Goal: Check status: Check status

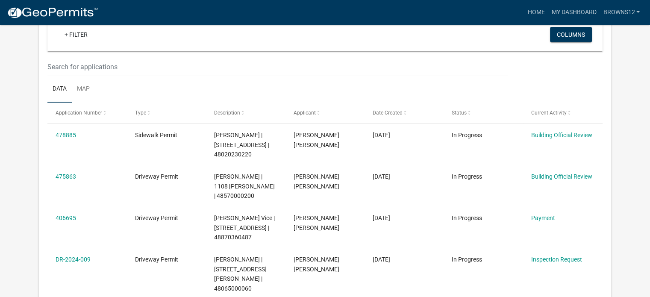
scroll to position [93, 0]
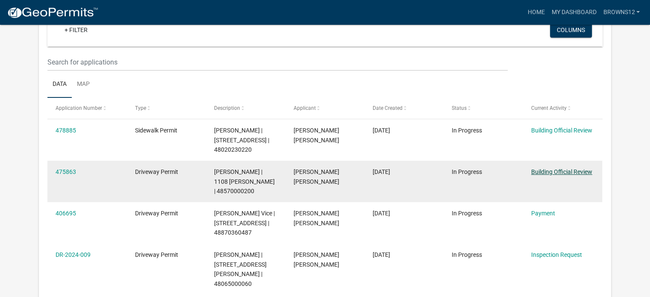
click at [548, 168] on link "Building Official Review" at bounding box center [561, 171] width 61 height 7
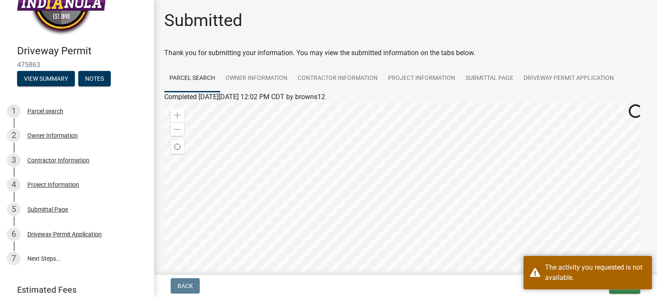
scroll to position [89, 0]
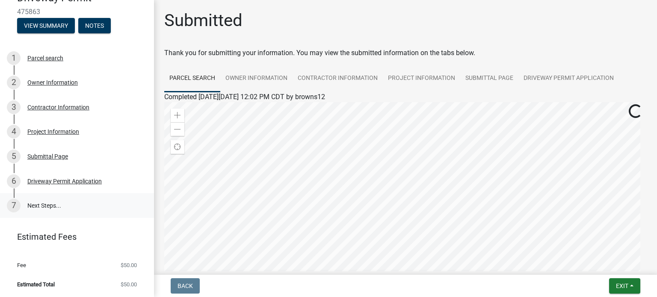
click at [51, 206] on link "7 Next Steps..." at bounding box center [77, 205] width 154 height 25
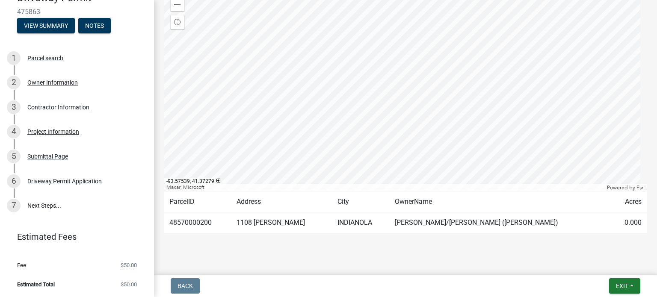
scroll to position [136, 0]
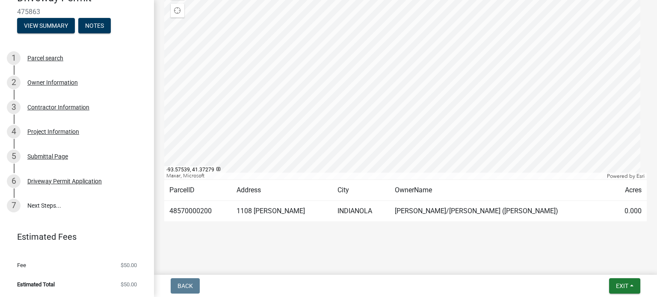
click at [47, 285] on span "Estimated Total" at bounding box center [36, 285] width 38 height 6
click at [30, 28] on button "View Summary" at bounding box center [46, 25] width 58 height 15
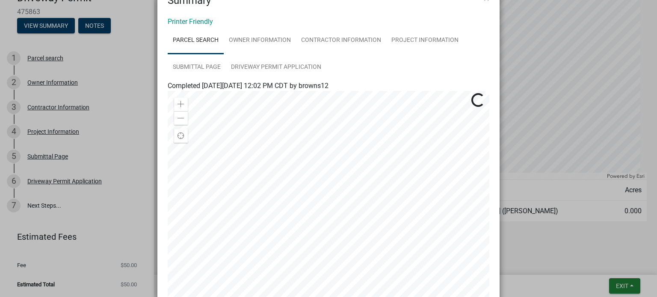
scroll to position [0, 0]
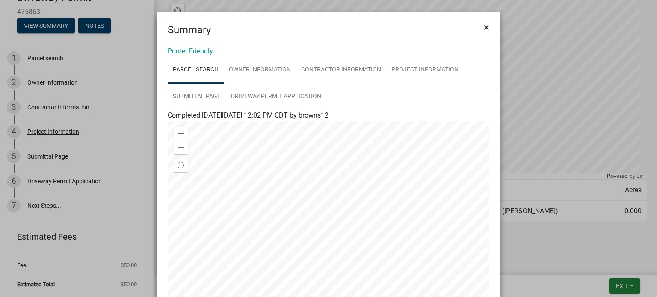
click at [484, 27] on span "×" at bounding box center [487, 27] width 6 height 12
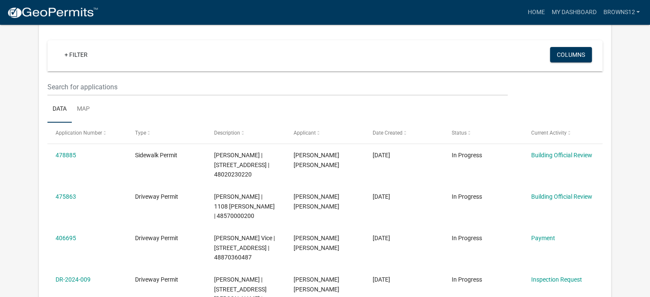
scroll to position [69, 0]
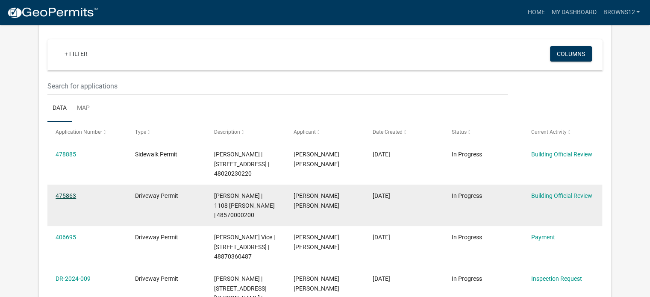
click at [72, 192] on link "475863" at bounding box center [66, 195] width 21 height 7
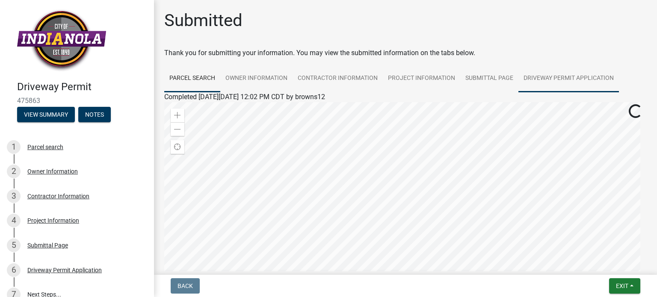
click at [548, 83] on link "Driveway Permit Application" at bounding box center [568, 78] width 100 height 27
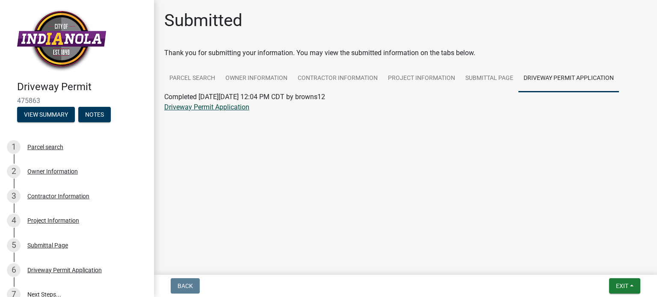
click at [215, 110] on link "Driveway Permit Application" at bounding box center [206, 107] width 85 height 8
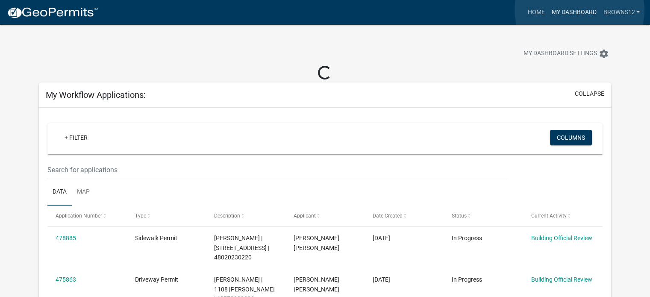
click at [580, 10] on link "My Dashboard" at bounding box center [574, 12] width 52 height 16
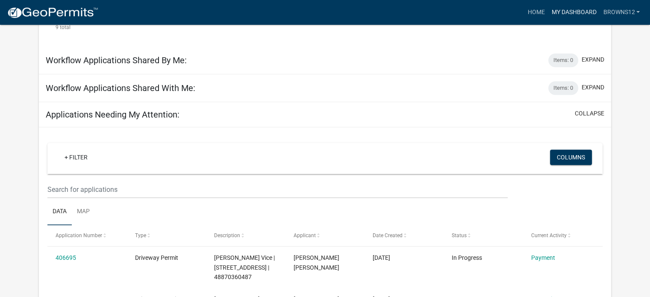
scroll to position [589, 0]
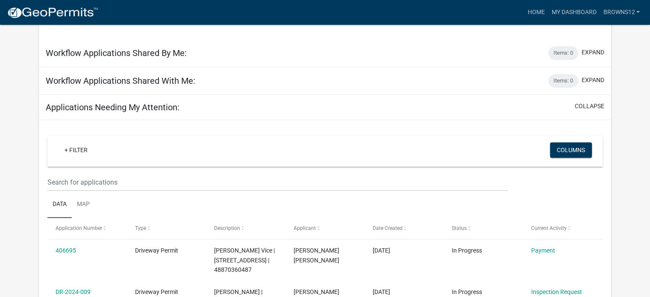
click at [108, 102] on h5 "Applications Needing My Attention:" at bounding box center [113, 107] width 134 height 10
click at [587, 102] on button "collapse" at bounding box center [590, 106] width 30 height 9
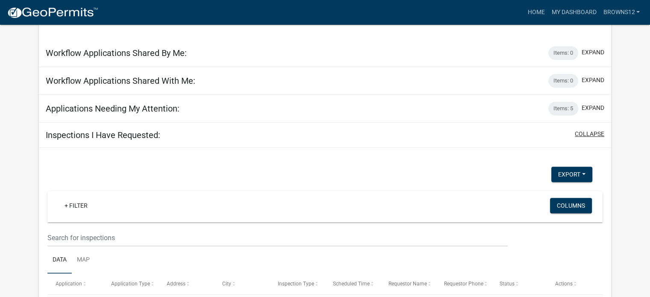
click at [590, 130] on button "collapse" at bounding box center [590, 134] width 30 height 9
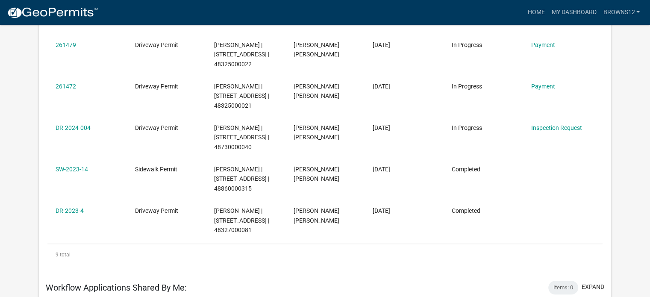
scroll to position [412, 0]
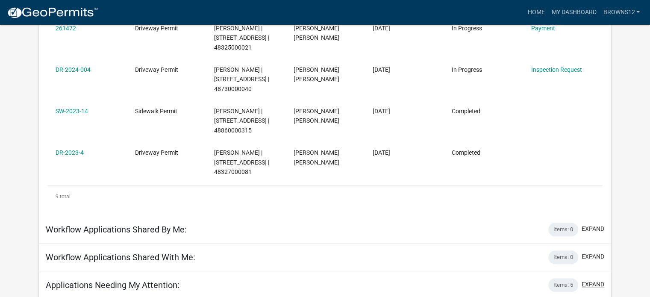
click at [593, 280] on button "expand" at bounding box center [593, 284] width 23 height 9
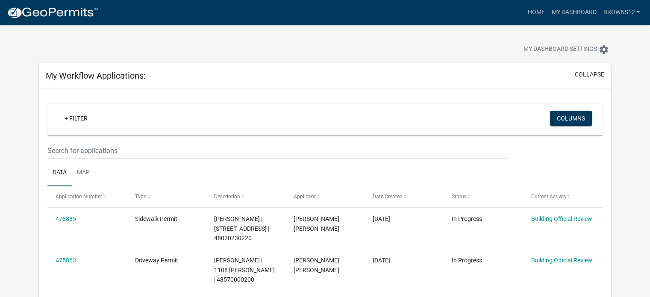
scroll to position [0, 0]
